Goal: Task Accomplishment & Management: Complete application form

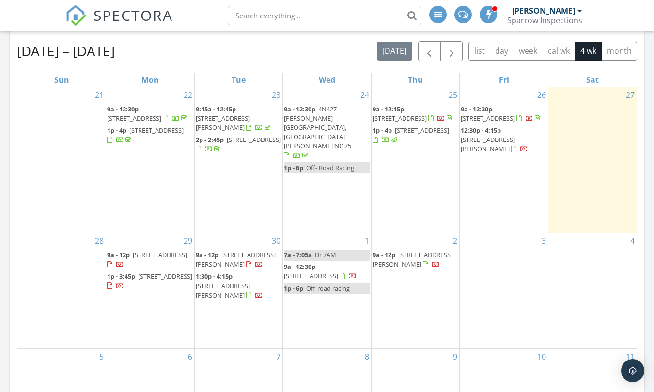
scroll to position [145, 0]
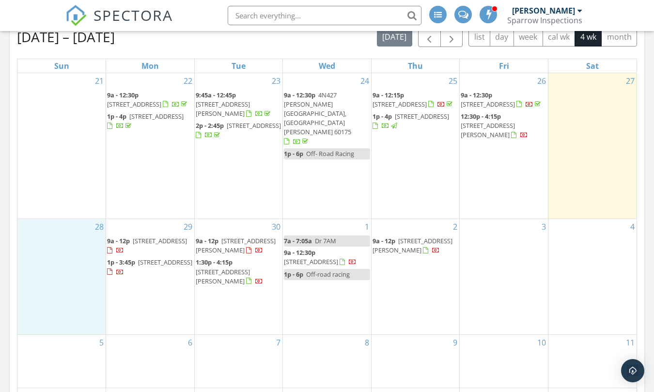
click at [62, 237] on div "28" at bounding box center [61, 276] width 88 height 115
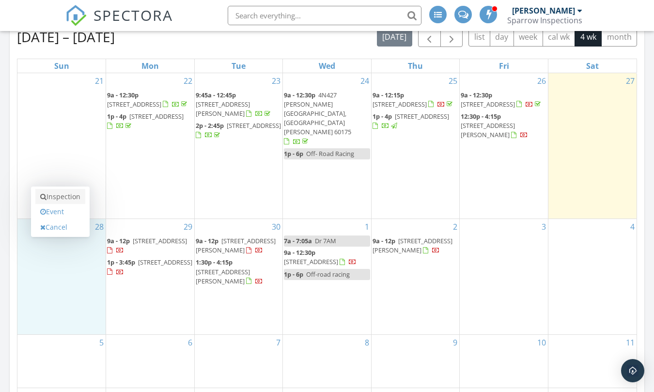
click at [61, 197] on link "Inspection" at bounding box center [60, 197] width 50 height 16
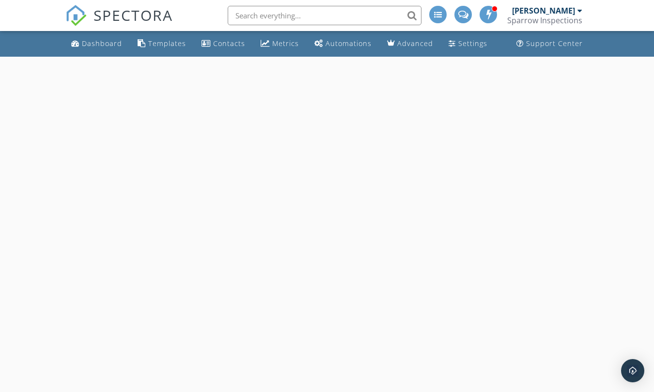
select select "8"
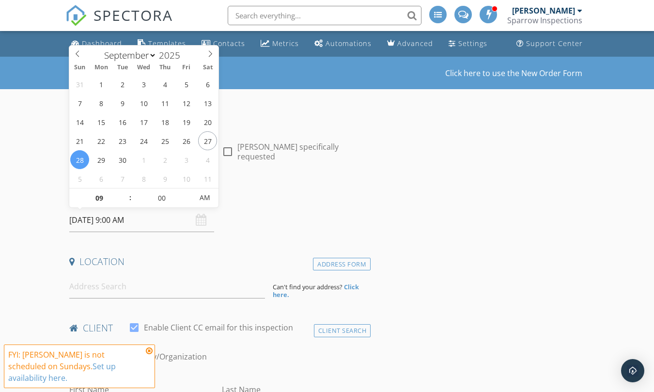
click at [120, 224] on input "09/28/2025 9:00 AM" at bounding box center [141, 220] width 145 height 24
type input "10"
type input "09/28/2025 10:00 AM"
click at [127, 192] on span at bounding box center [125, 194] width 7 height 10
type input "11"
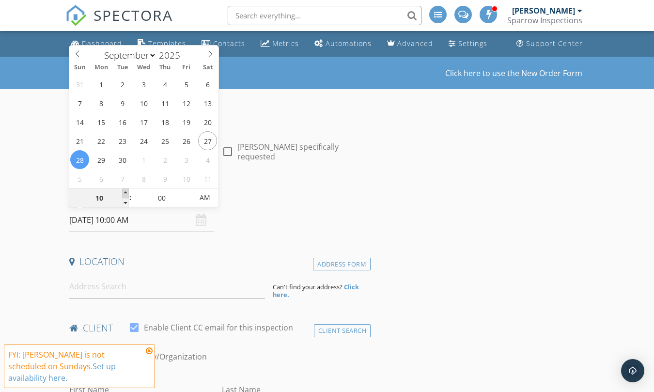
type input "09/28/2025 11:00 AM"
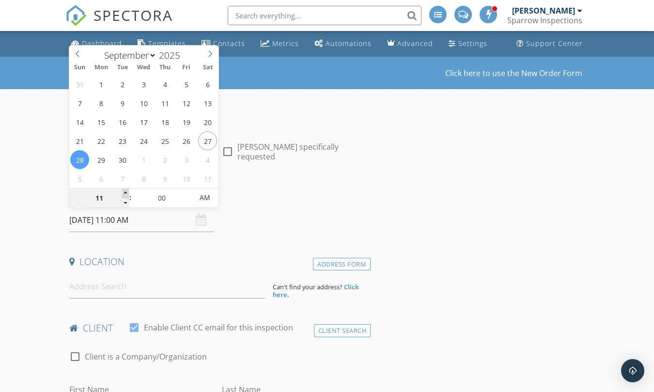
click at [127, 192] on span at bounding box center [125, 194] width 7 height 10
type input "12"
type input "09/28/2025 12:00 PM"
click at [127, 192] on span at bounding box center [125, 194] width 7 height 10
type input "01"
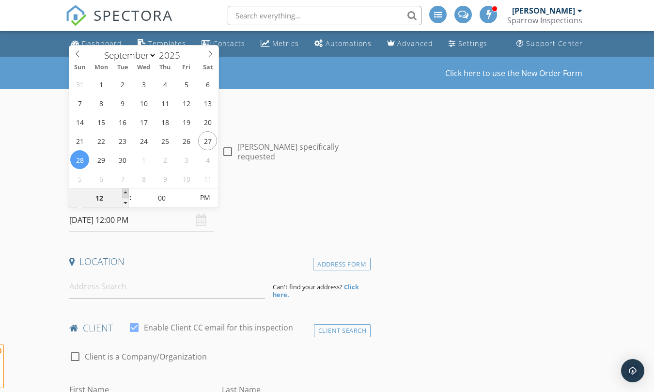
type input "[DATE] 1:00 PM"
click at [127, 192] on span at bounding box center [125, 194] width 7 height 10
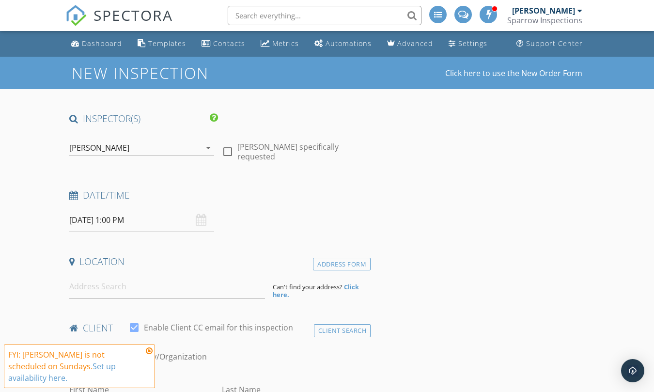
click at [107, 291] on input at bounding box center [167, 287] width 196 height 24
paste input "2622 Wessex Dr, West Dundee"
type input "2622 Wessex Dr, West Dundee, IL, USA"
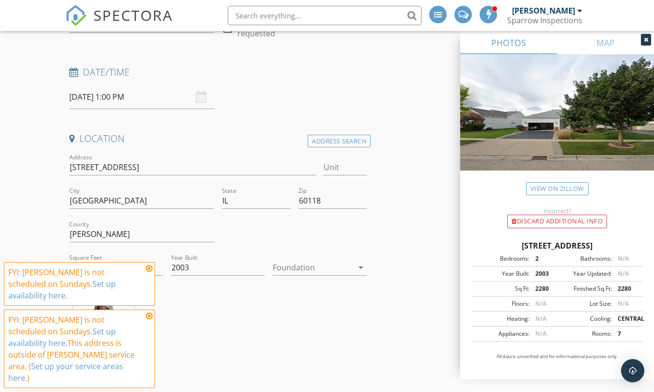
scroll to position [145, 0]
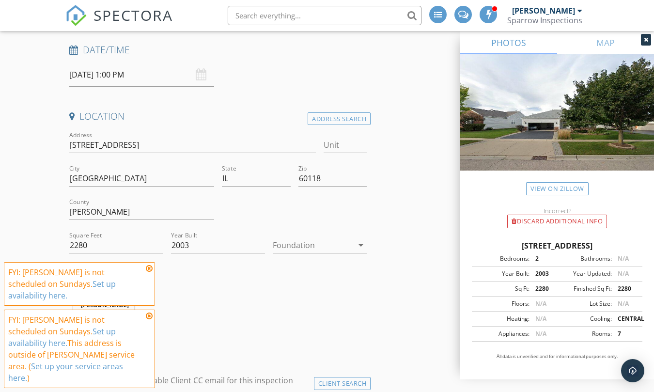
click at [149, 272] on icon at bounding box center [149, 269] width 7 height 8
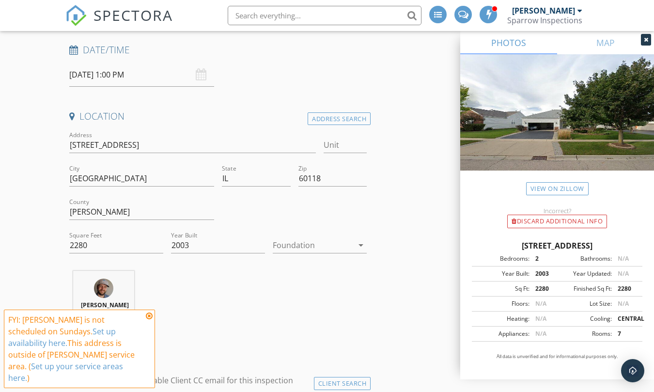
click at [150, 320] on icon at bounding box center [149, 316] width 7 height 8
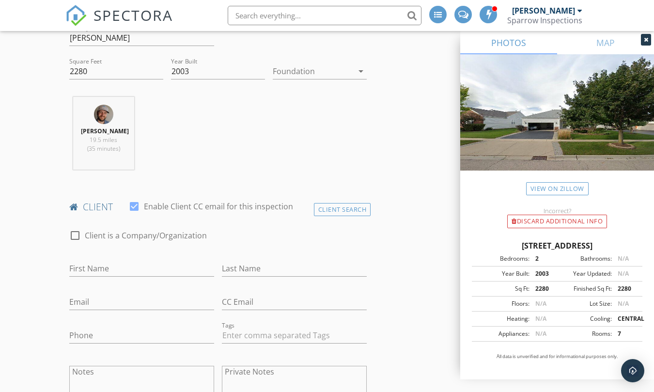
scroll to position [388, 0]
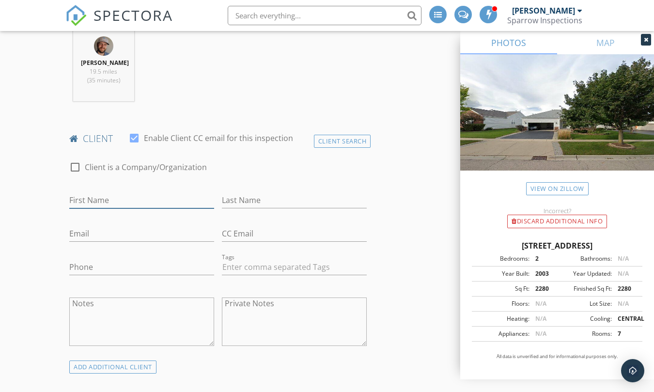
click at [120, 205] on input "First Name" at bounding box center [141, 200] width 145 height 16
type input "[PERSON_NAME]"
paste input "[PERSON_NAME]"
type input "[PERSON_NAME]"
click at [86, 238] on input "Email" at bounding box center [141, 234] width 145 height 16
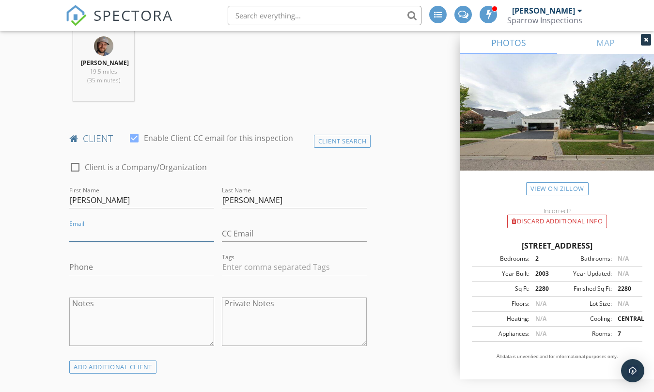
paste input "Khend@comcast.net"
type input "Khend@comcast.net"
click at [120, 271] on input "Phone" at bounding box center [141, 267] width 145 height 16
paste input "[PHONE_NUMBER]"
type input "[PHONE_NUMBER]"
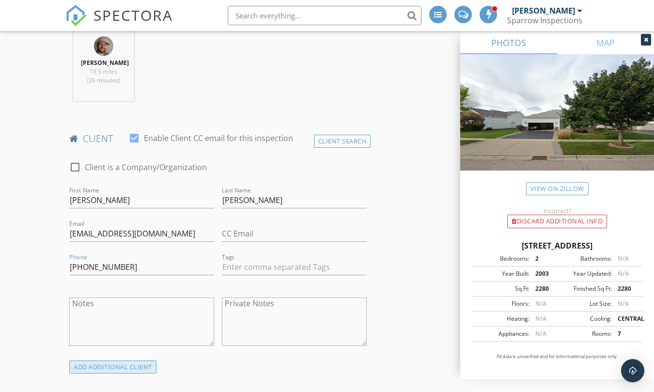
click at [124, 366] on div "ADD ADDITIONAL client" at bounding box center [112, 367] width 87 height 13
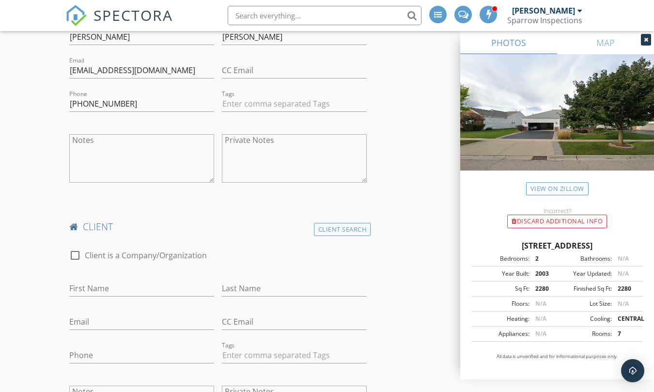
scroll to position [582, 0]
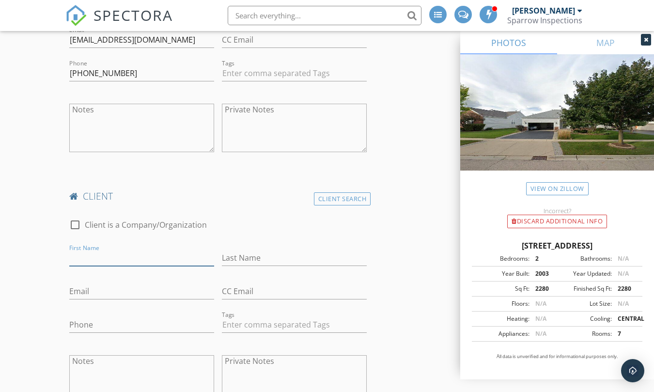
click at [101, 258] on input "First Name" at bounding box center [141, 258] width 145 height 16
click at [93, 293] on input "Email" at bounding box center [141, 292] width 145 height 16
paste input "Henderson@comcast.net"
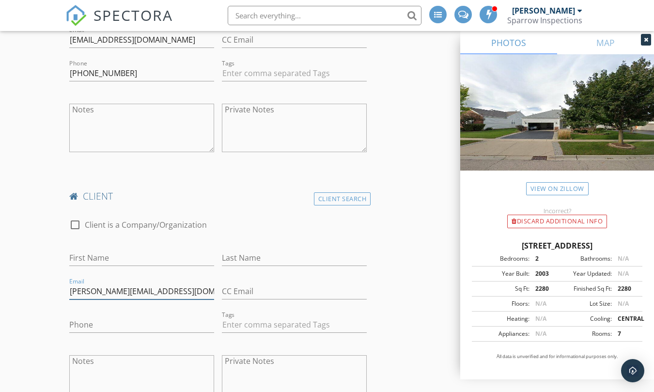
type input "Henderson@comcast.net"
click at [265, 256] on input "Last Name" at bounding box center [294, 258] width 145 height 16
paste input "Henderson@comcast.net"
type input "[PERSON_NAME]"
click at [100, 254] on input "First Name" at bounding box center [141, 258] width 145 height 16
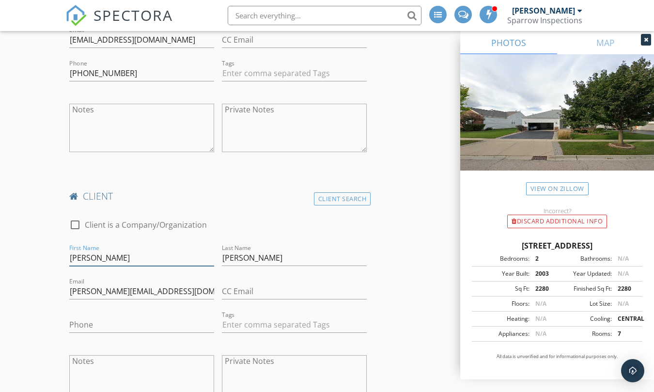
type input "[PERSON_NAME]"
click at [88, 328] on input "Phone" at bounding box center [141, 325] width 145 height 16
paste input "[PHONE_NUMBER]"
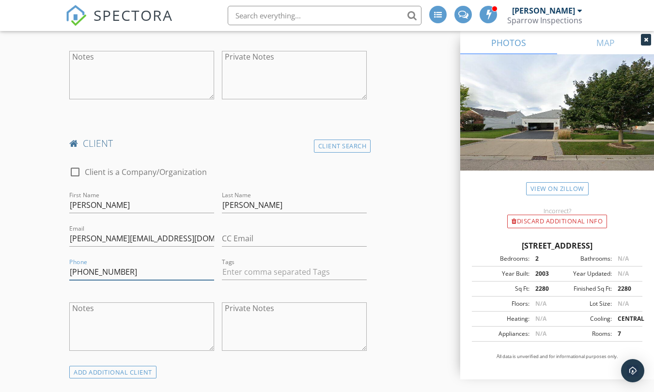
scroll to position [824, 0]
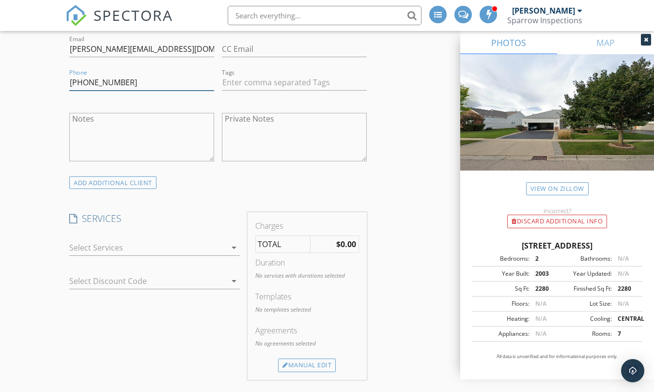
type input "[PHONE_NUMBER]"
click at [91, 248] on div at bounding box center [147, 248] width 157 height 16
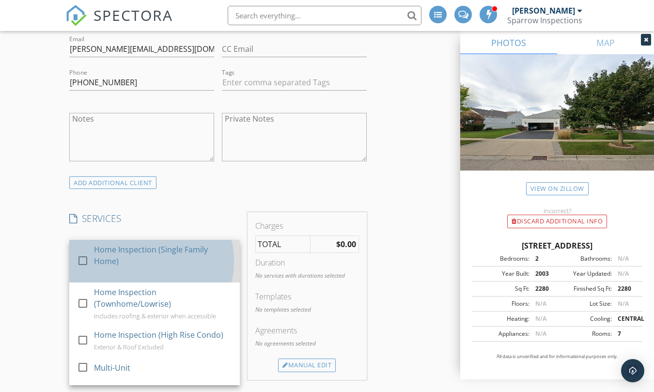
click at [91, 246] on div "check_box_outline_blank Home Inspection (Single Family Home)" at bounding box center [154, 261] width 155 height 43
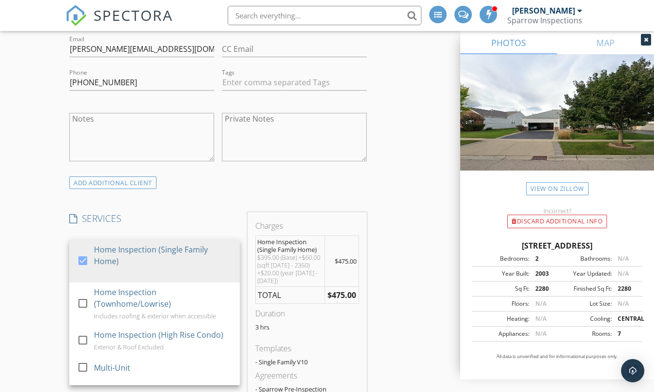
click at [44, 228] on div "New Inspection Click here to use the New Order Form INSPECTOR(S) check_box Davi…" at bounding box center [327, 266] width 654 height 2066
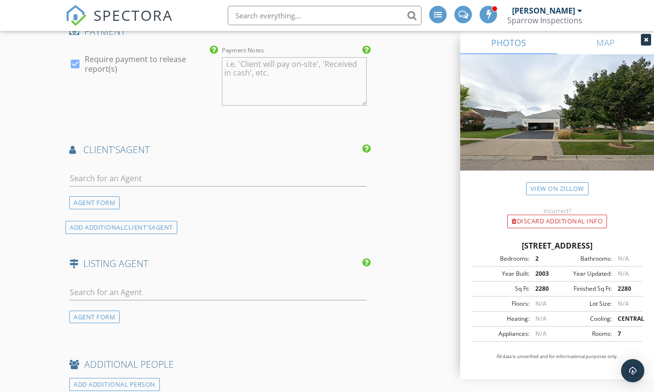
scroll to position [1357, 0]
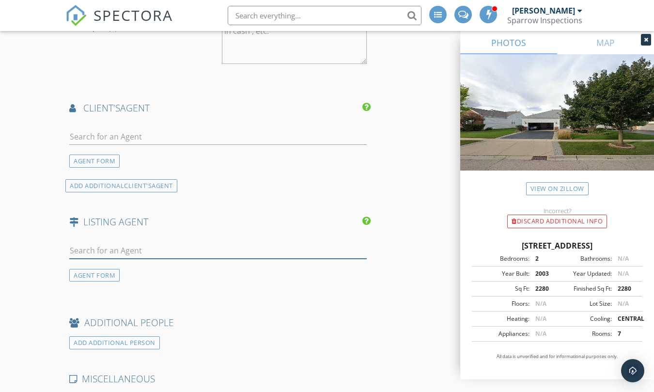
click at [101, 252] on input "text" at bounding box center [218, 251] width 298 height 16
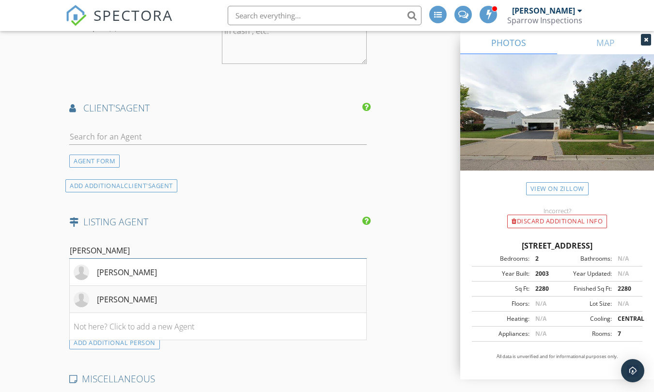
type input "barb"
click at [137, 304] on div "[PERSON_NAME]" at bounding box center [127, 300] width 60 height 12
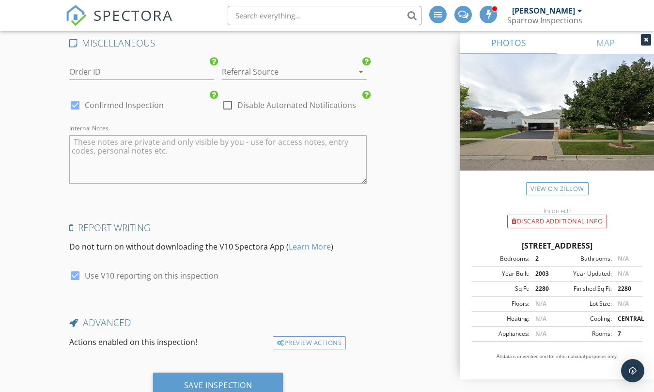
scroll to position [1928, 0]
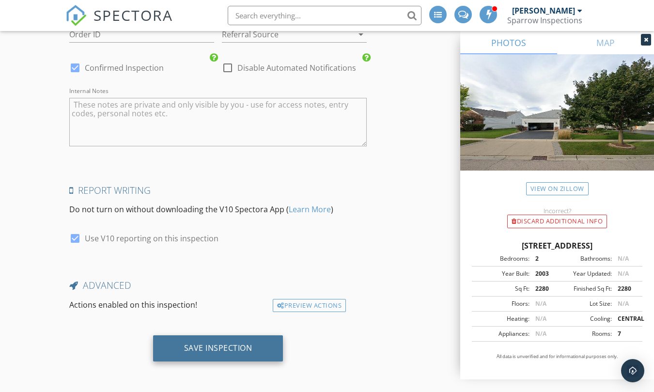
click at [205, 351] on div "Save Inspection" at bounding box center [218, 348] width 68 height 10
